Goal: Find specific page/section: Find specific page/section

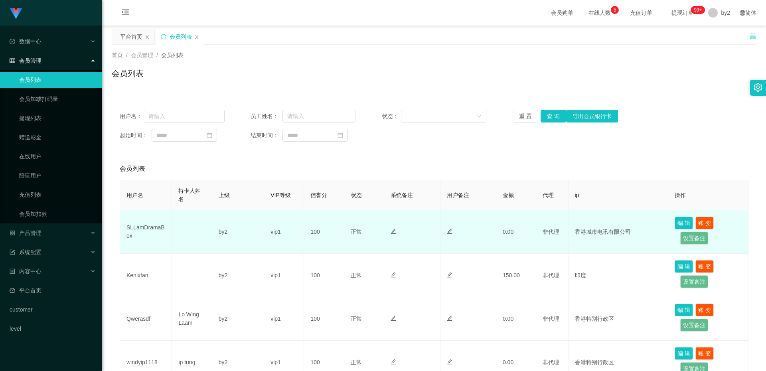
click at [136, 227] on td "SLLamDramaBox" at bounding box center [146, 231] width 52 height 43
copy td "SLLamDramaBox"
